Goal: Navigation & Orientation: Find specific page/section

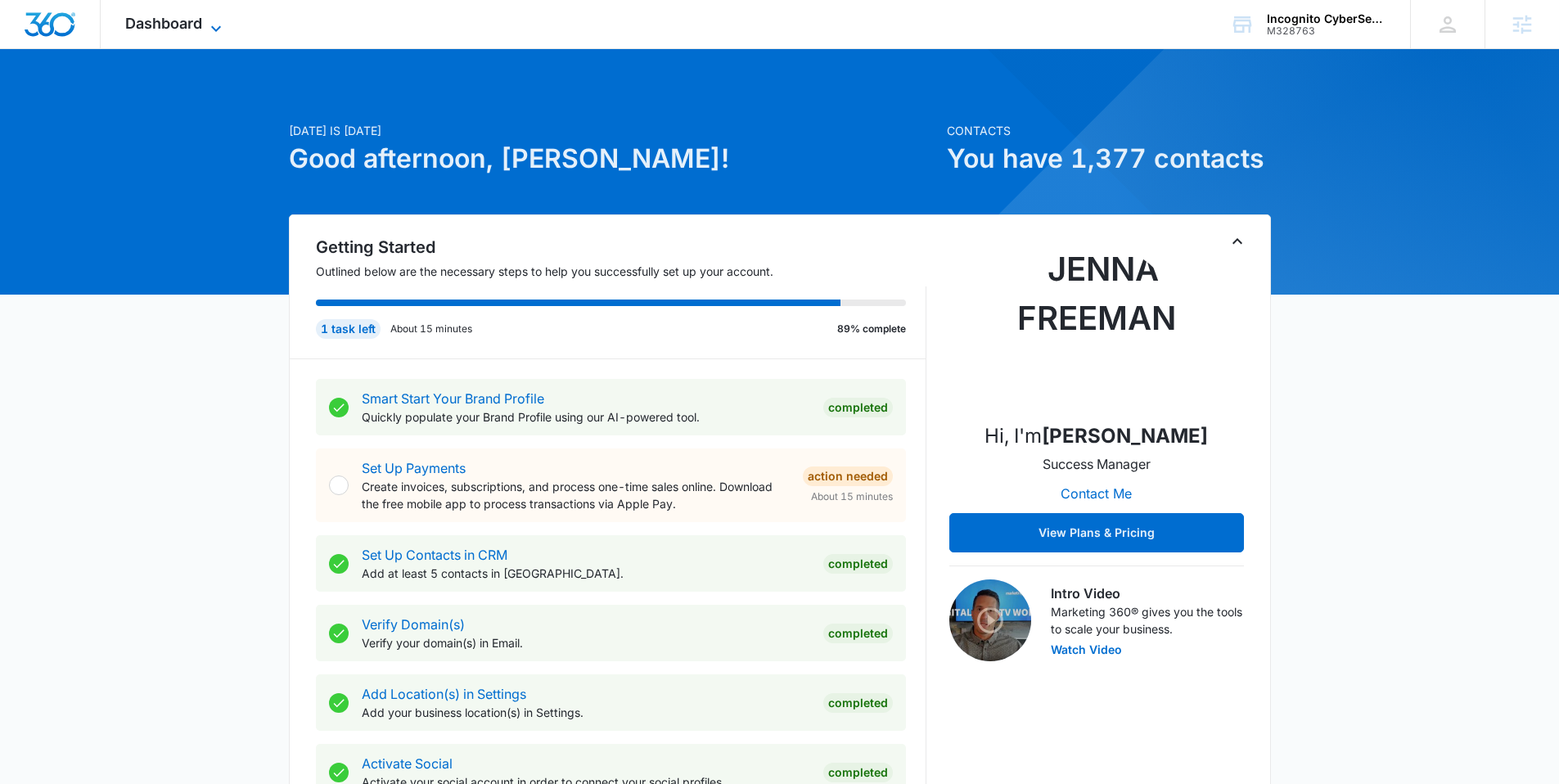
click at [156, 17] on span "Dashboard" at bounding box center [163, 23] width 77 height 17
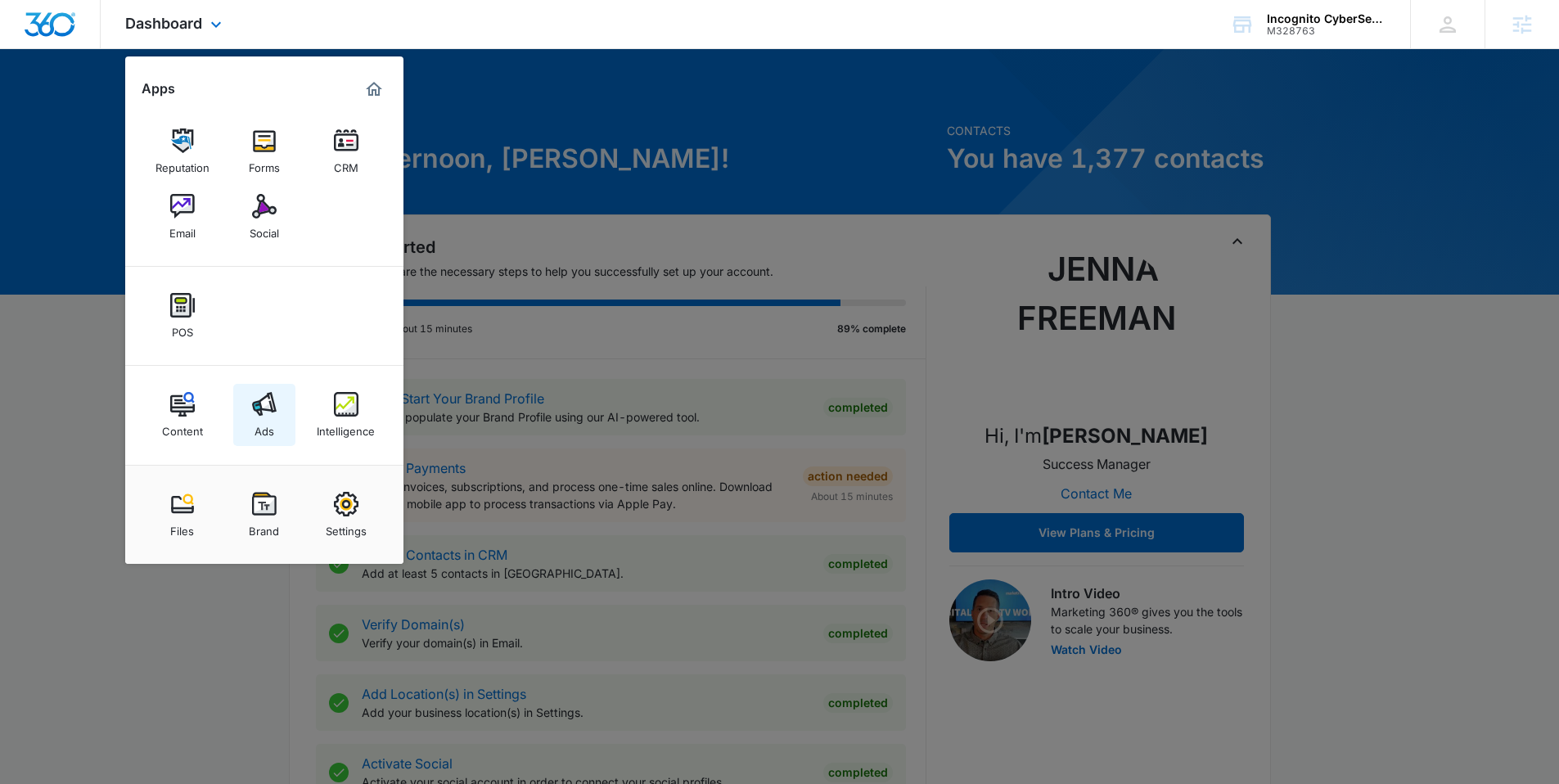
click at [275, 410] on img at bounding box center [264, 403] width 24 height 24
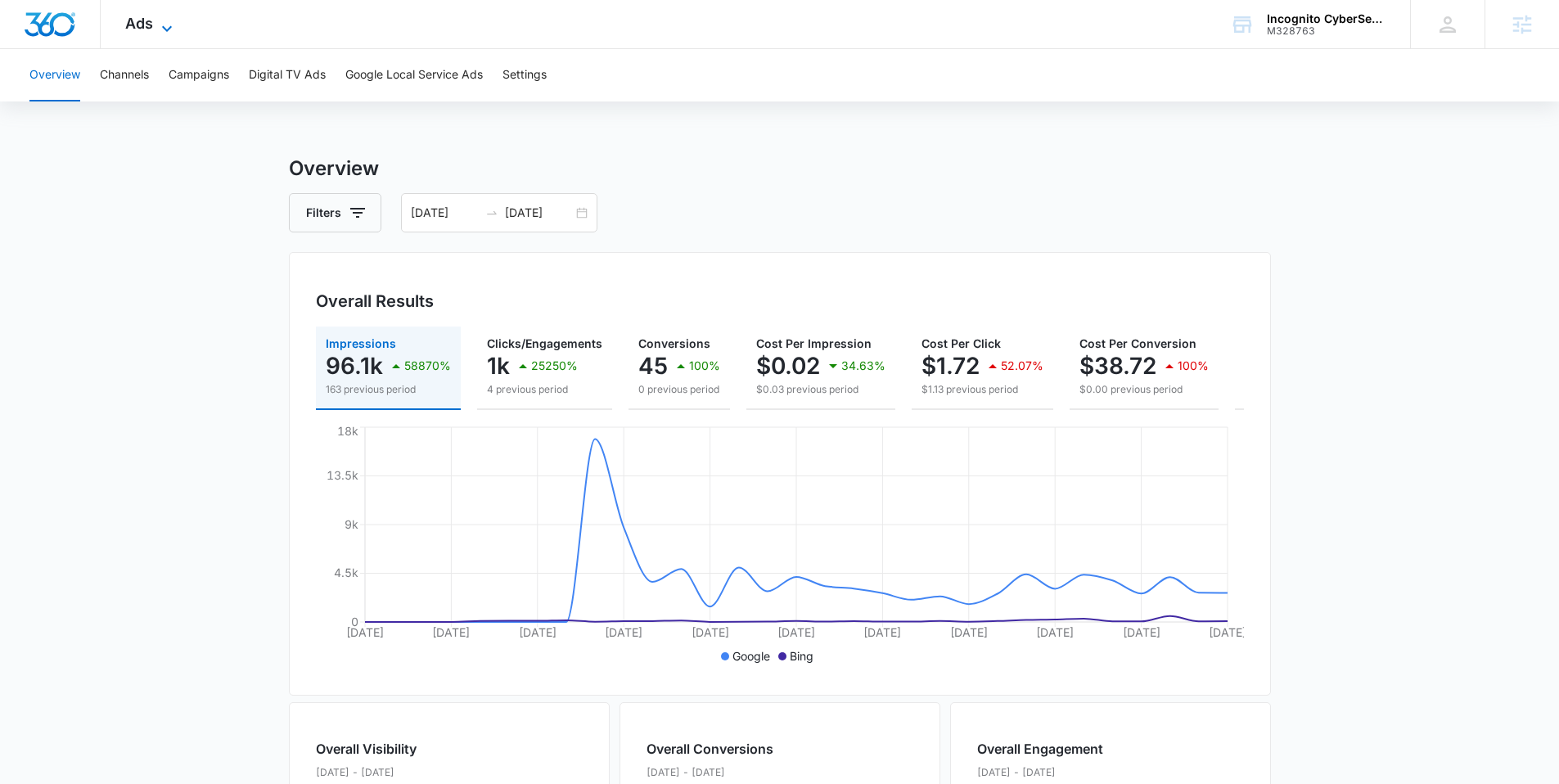
click at [143, 23] on span "Ads" at bounding box center [139, 23] width 28 height 17
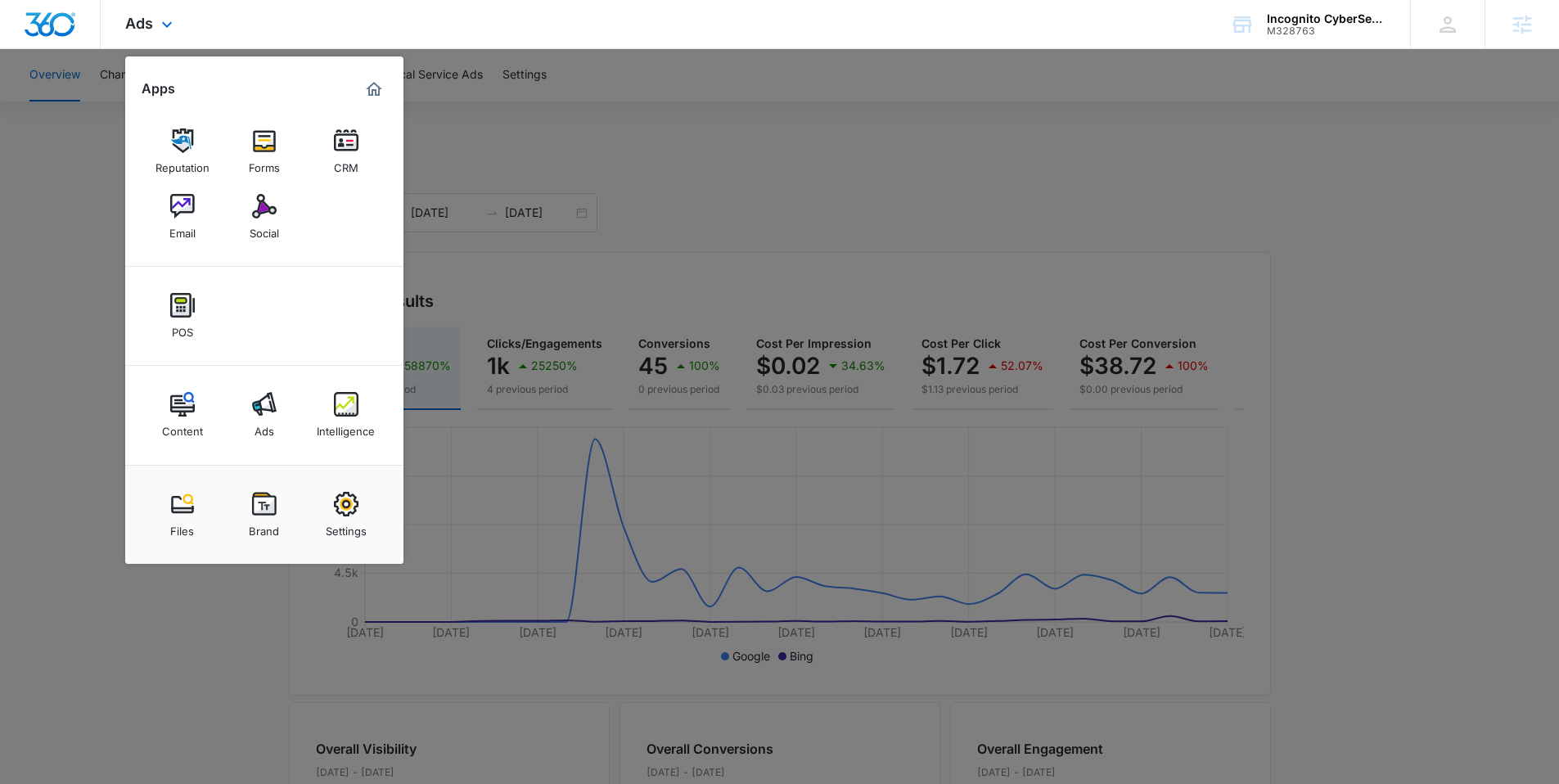
click at [354, 377] on div "Content Ads Intelligence" at bounding box center [264, 415] width 278 height 99
click at [350, 410] on img at bounding box center [346, 403] width 24 height 24
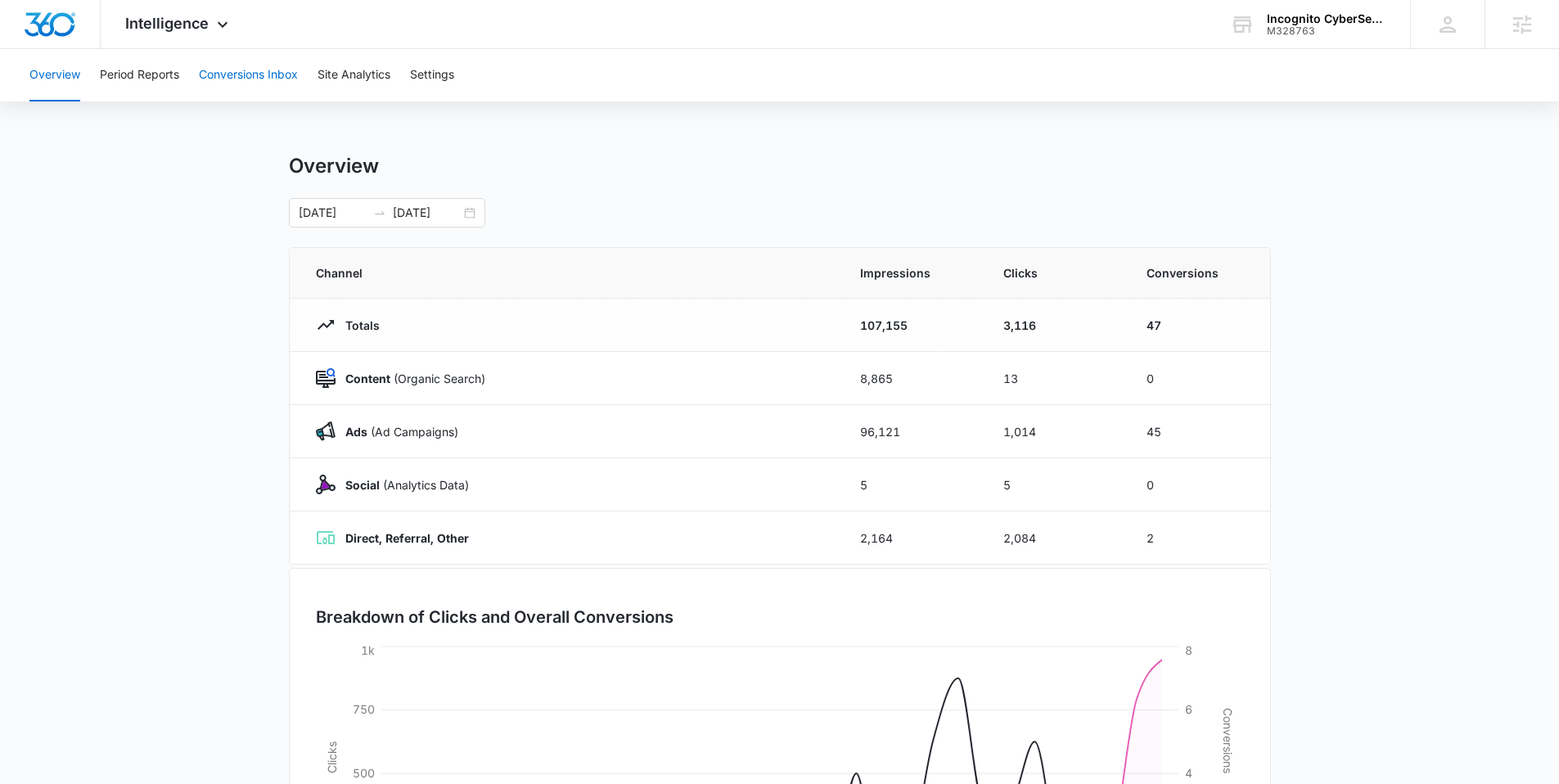
click at [217, 81] on button "Conversions Inbox" at bounding box center [248, 76] width 99 height 52
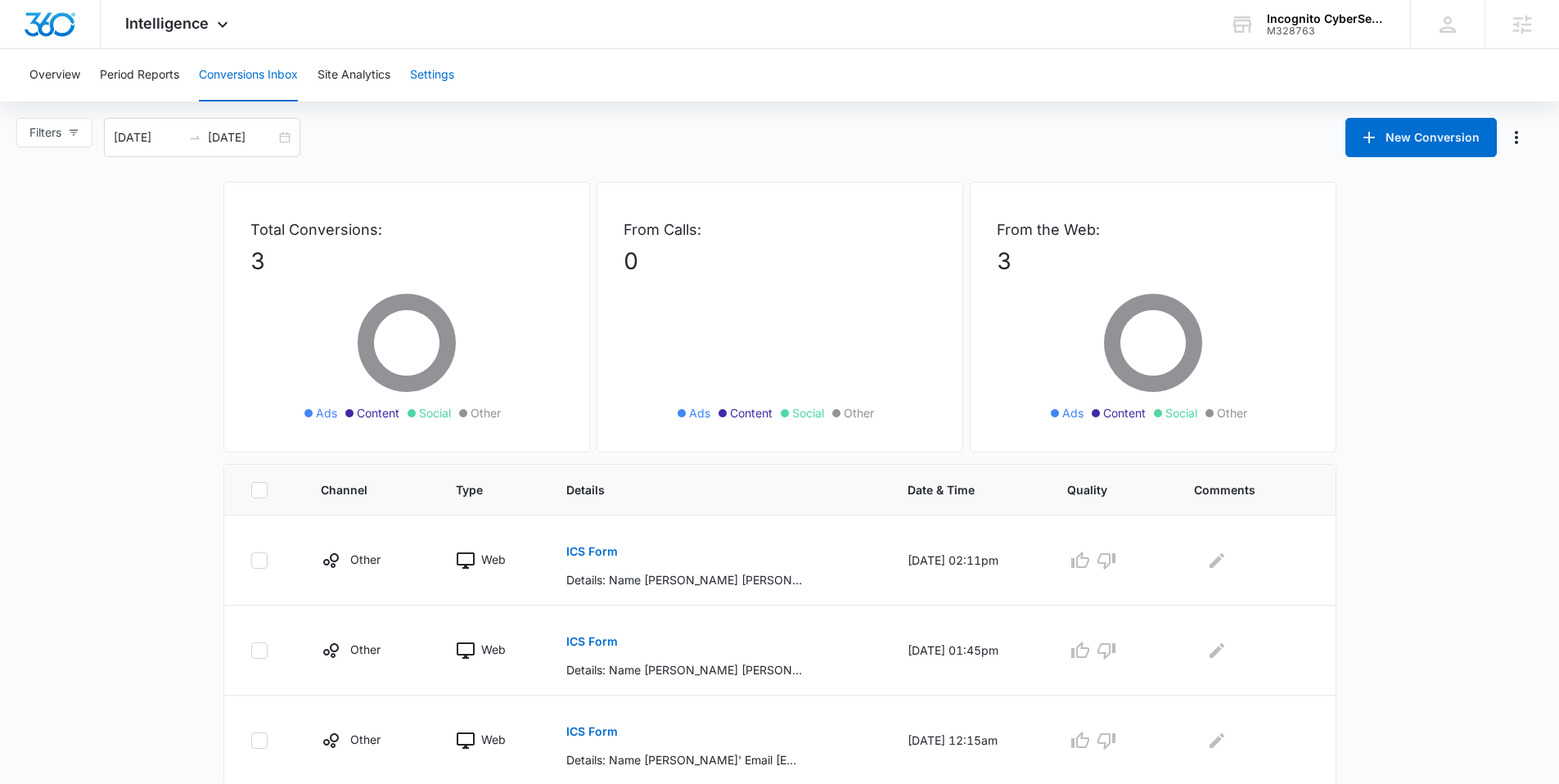
click at [439, 86] on button "Settings" at bounding box center [431, 76] width 44 height 52
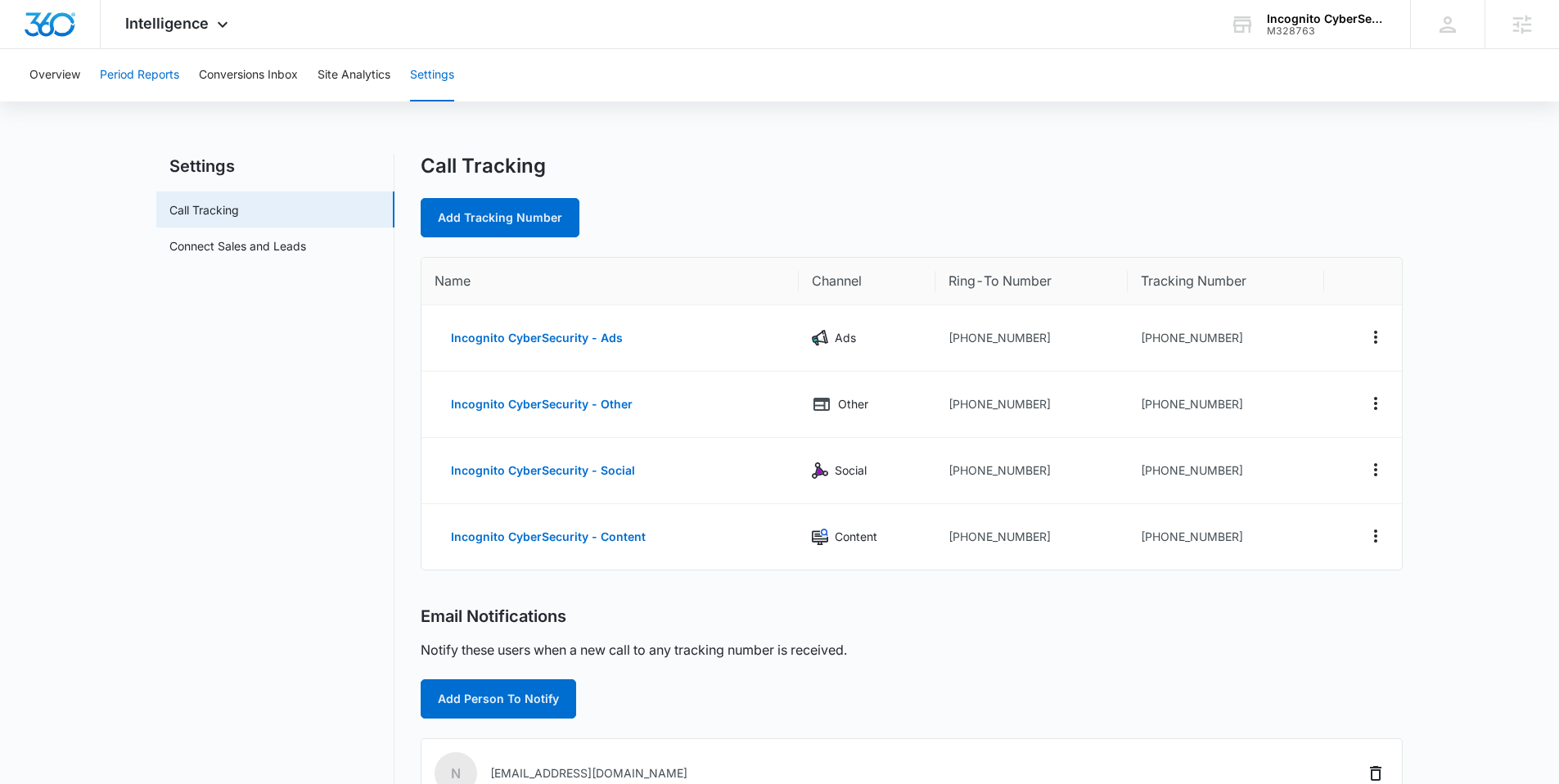
click at [162, 80] on button "Period Reports" at bounding box center [140, 76] width 79 height 52
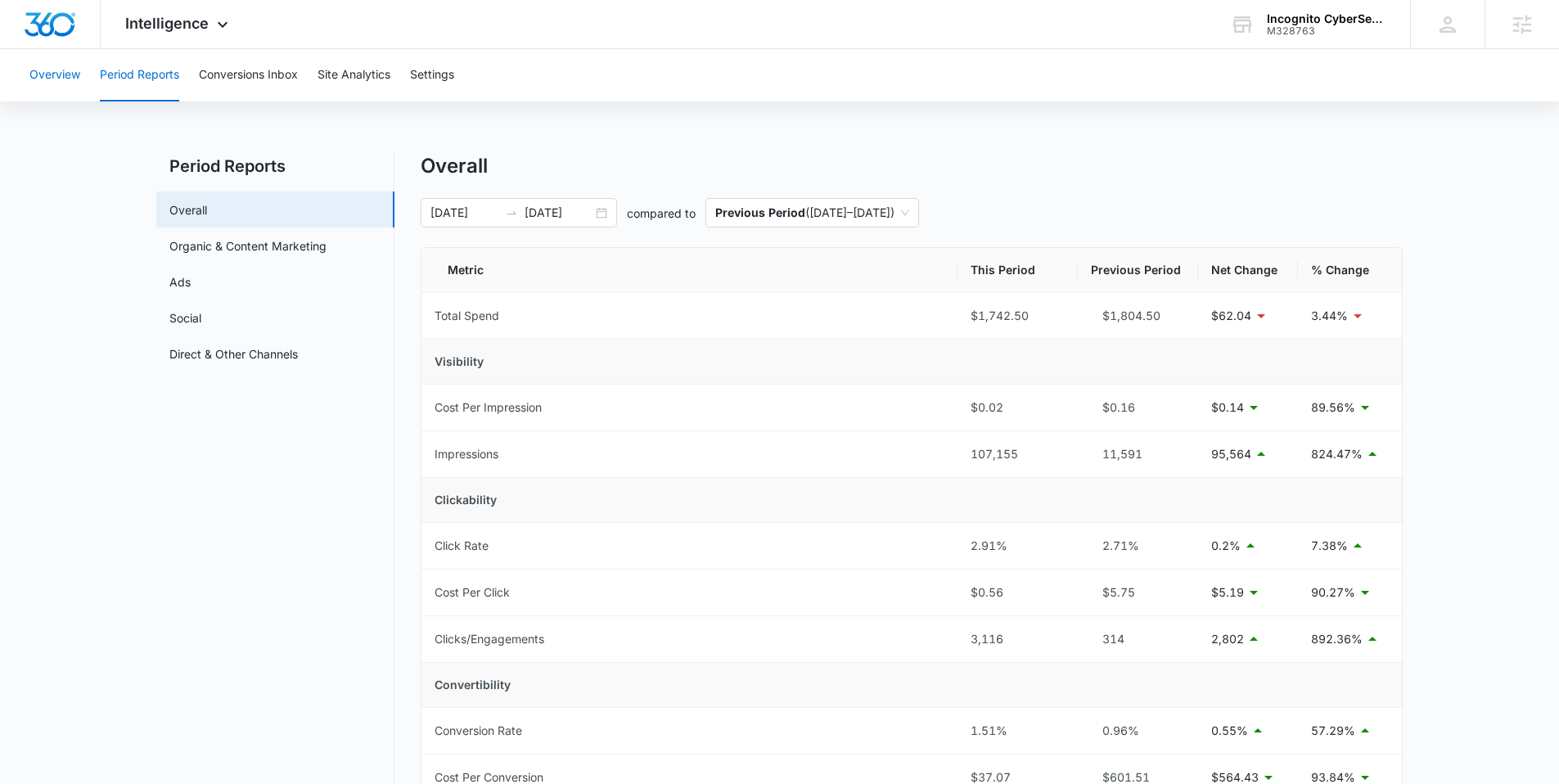
click at [57, 87] on button "Overview" at bounding box center [55, 76] width 50 height 52
